Goal: Task Accomplishment & Management: Manage account settings

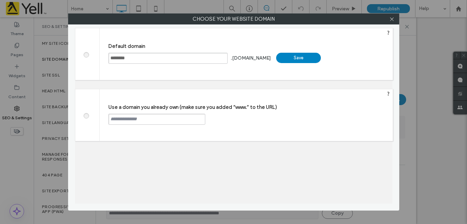
click at [294, 59] on div "Save" at bounding box center [298, 58] width 45 height 10
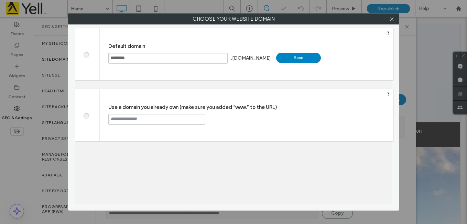
type input "**********"
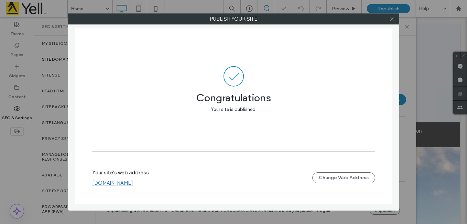
click at [392, 18] on icon at bounding box center [392, 19] width 5 height 5
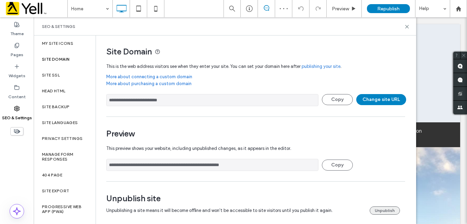
click at [382, 209] on button "Unpublish" at bounding box center [385, 210] width 30 height 8
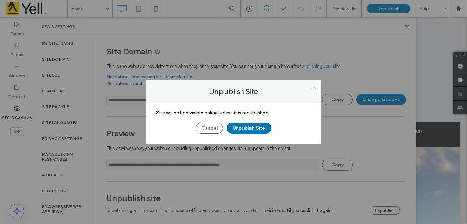
click at [266, 127] on button "Unpublish Site" at bounding box center [249, 128] width 45 height 11
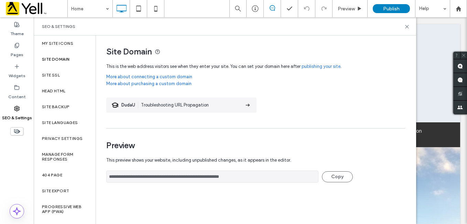
click at [73, 60] on div "Site Domain" at bounding box center [65, 59] width 62 height 16
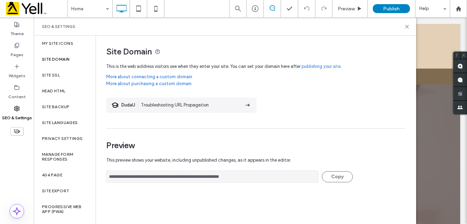
click at [19, 113] on label "SEO & Settings" at bounding box center [17, 116] width 30 height 10
click at [68, 61] on label "Site Domain" at bounding box center [56, 59] width 28 height 5
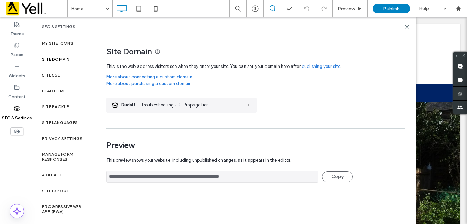
click at [53, 56] on div "Site Domain" at bounding box center [65, 59] width 62 height 16
click at [60, 59] on label "Site Domain" at bounding box center [56, 59] width 28 height 5
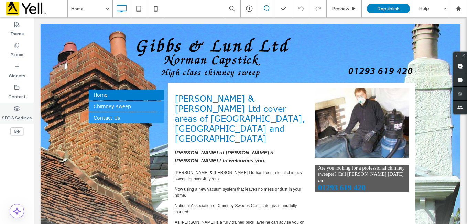
click at [11, 108] on div "SEO & Settings" at bounding box center [17, 113] width 34 height 21
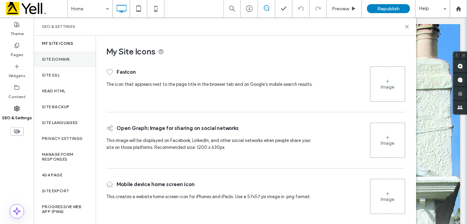
click at [60, 58] on label "Site Domain" at bounding box center [56, 59] width 28 height 5
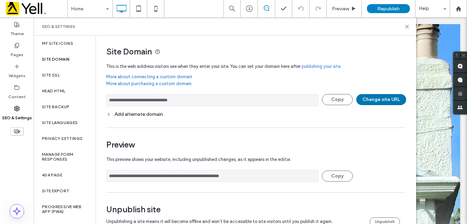
click at [373, 97] on button "Change site URL" at bounding box center [381, 99] width 50 height 11
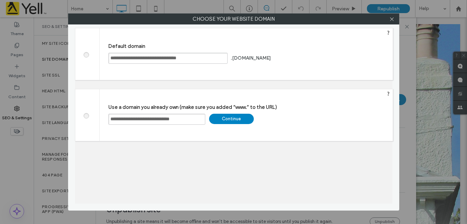
drag, startPoint x: 201, startPoint y: 118, endPoint x: 48, endPoint y: 105, distance: 153.3
click at [48, 105] on div "**********" at bounding box center [233, 112] width 467 height 224
click at [212, 58] on input "**********" at bounding box center [167, 58] width 119 height 11
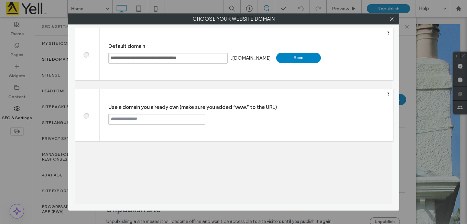
click at [306, 58] on div "Save" at bounding box center [298, 58] width 45 height 10
type input "**********"
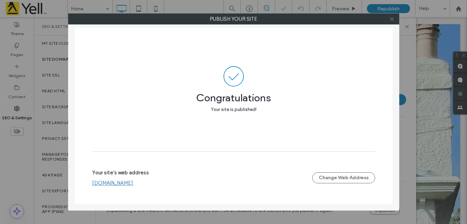
click at [392, 20] on icon at bounding box center [392, 19] width 5 height 5
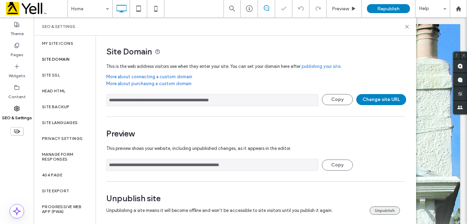
click at [386, 209] on button "Unpublish" at bounding box center [385, 210] width 30 height 8
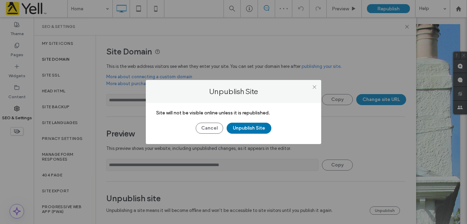
click at [258, 129] on button "Unpublish Site" at bounding box center [249, 128] width 45 height 11
